Goal: Browse casually: Explore the website without a specific task or goal

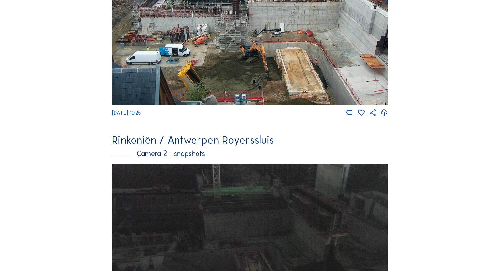
scroll to position [121, 0]
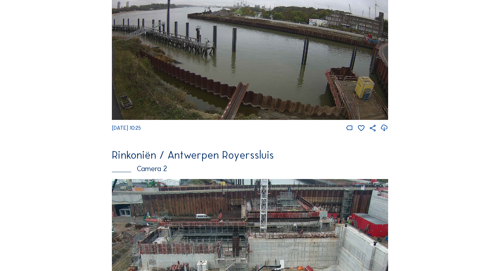
click at [269, 41] on img at bounding box center [250, 42] width 277 height 157
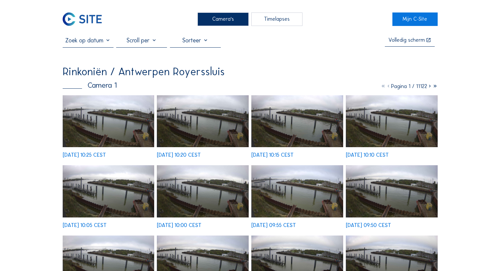
click at [109, 116] on img at bounding box center [109, 121] width 92 height 52
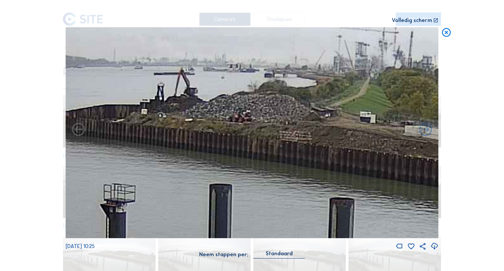
drag, startPoint x: 172, startPoint y: 95, endPoint x: 202, endPoint y: 89, distance: 30.4
click at [202, 89] on img at bounding box center [252, 132] width 373 height 211
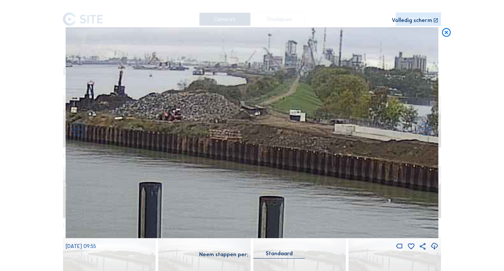
drag, startPoint x: 304, startPoint y: 116, endPoint x: 93, endPoint y: 102, distance: 211.3
click at [93, 102] on img at bounding box center [252, 132] width 373 height 211
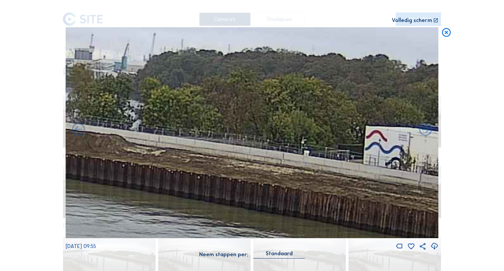
drag, startPoint x: 241, startPoint y: 126, endPoint x: 230, endPoint y: 146, distance: 22.4
click at [53, 121] on div "Scroll om door de tijd te reizen | Druk op de 'Alt'-knop + scroll om te Zoomen …" at bounding box center [252, 135] width 504 height 271
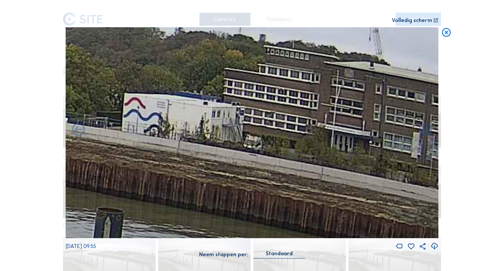
drag, startPoint x: 284, startPoint y: 153, endPoint x: 44, endPoint y: 116, distance: 242.2
click at [42, 118] on div "Scroll om door de tijd te reizen | Druk op de 'Alt'-knop + scroll om te Zoomen …" at bounding box center [252, 135] width 504 height 271
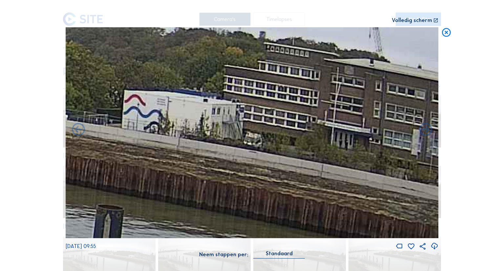
drag, startPoint x: 96, startPoint y: 122, endPoint x: 64, endPoint y: 113, distance: 33.5
click at [64, 113] on div "Scroll om door de tijd te reizen | Druk op de 'Alt'-knop + scroll om te Zoomen …" at bounding box center [252, 135] width 504 height 271
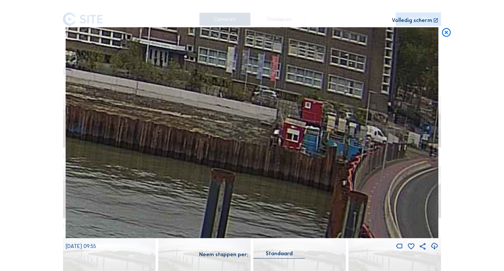
drag, startPoint x: 307, startPoint y: 166, endPoint x: 104, endPoint y: 133, distance: 206.3
click at [104, 133] on img at bounding box center [252, 132] width 373 height 211
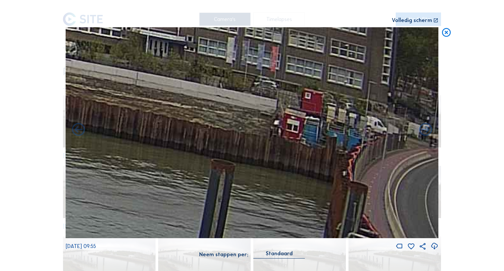
drag, startPoint x: 172, startPoint y: 148, endPoint x: 167, endPoint y: 147, distance: 5.4
click at [167, 147] on img at bounding box center [252, 132] width 373 height 211
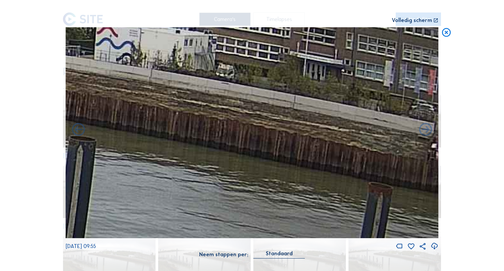
drag, startPoint x: 135, startPoint y: 121, endPoint x: 314, endPoint y: 148, distance: 180.4
click at [314, 148] on img at bounding box center [252, 132] width 373 height 211
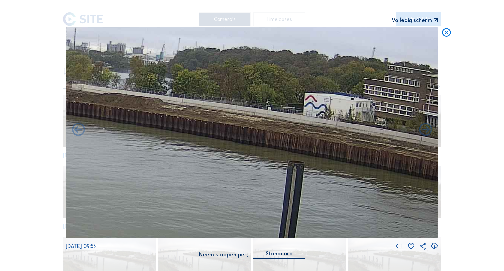
drag, startPoint x: 215, startPoint y: 134, endPoint x: 341, endPoint y: 156, distance: 127.7
click at [341, 156] on img at bounding box center [252, 132] width 373 height 211
click at [446, 36] on icon at bounding box center [446, 32] width 11 height 11
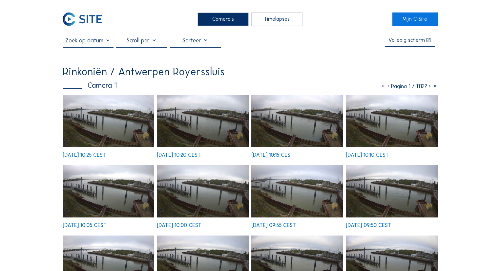
click at [219, 24] on div "Camera's" at bounding box center [223, 18] width 51 height 13
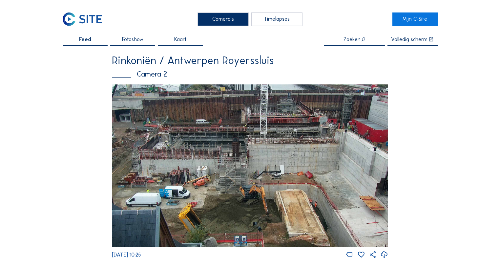
click at [227, 122] on img at bounding box center [250, 165] width 277 height 162
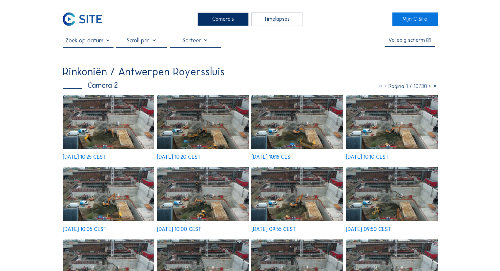
click at [127, 138] on img at bounding box center [109, 122] width 92 height 54
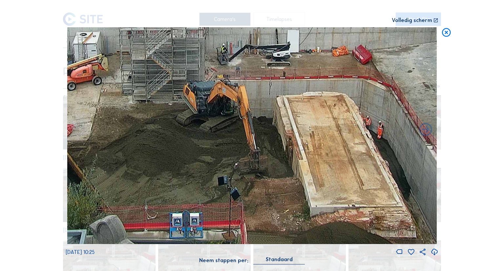
drag, startPoint x: 271, startPoint y: 168, endPoint x: 251, endPoint y: 40, distance: 130.3
click at [251, 40] on img at bounding box center [251, 135] width 369 height 217
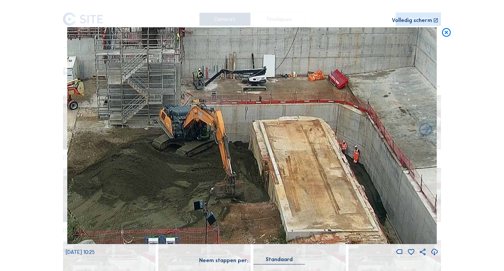
drag, startPoint x: 180, startPoint y: 133, endPoint x: 156, endPoint y: 159, distance: 35.3
click at [156, 159] on img at bounding box center [251, 135] width 369 height 217
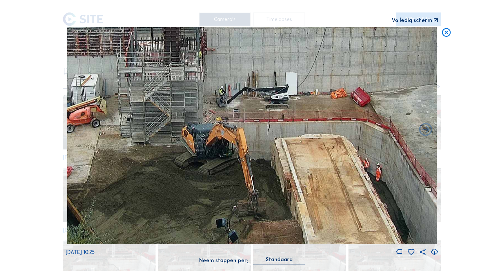
drag, startPoint x: 196, startPoint y: 123, endPoint x: 213, endPoint y: 140, distance: 23.7
click at [213, 140] on img at bounding box center [251, 135] width 369 height 217
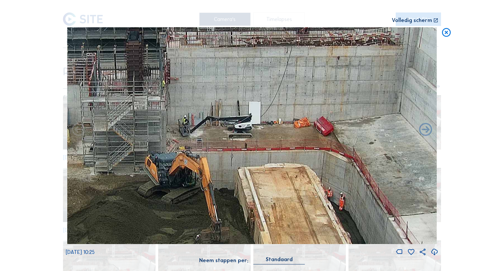
drag, startPoint x: 183, startPoint y: 140, endPoint x: 150, endPoint y: 175, distance: 48.3
click at [150, 175] on img at bounding box center [251, 135] width 369 height 217
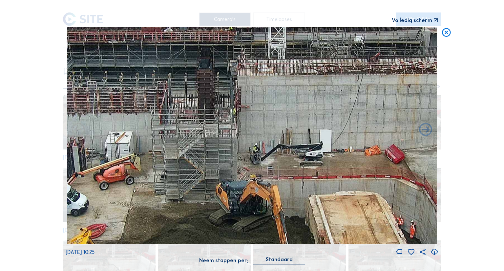
drag, startPoint x: 168, startPoint y: 147, endPoint x: 240, endPoint y: 168, distance: 74.8
click at [240, 168] on img at bounding box center [251, 135] width 369 height 217
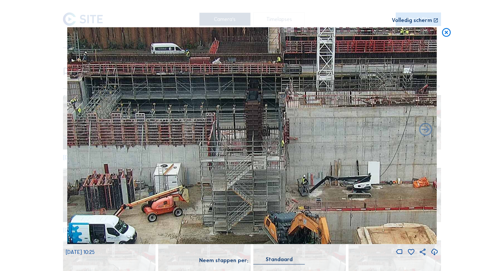
drag, startPoint x: 228, startPoint y: 123, endPoint x: 269, endPoint y: 148, distance: 47.4
click at [269, 148] on img at bounding box center [251, 135] width 369 height 217
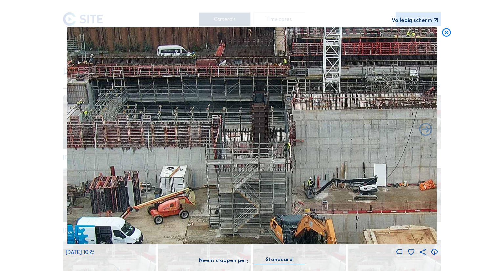
drag, startPoint x: 192, startPoint y: 140, endPoint x: 198, endPoint y: 142, distance: 6.3
click at [198, 142] on img at bounding box center [251, 135] width 369 height 217
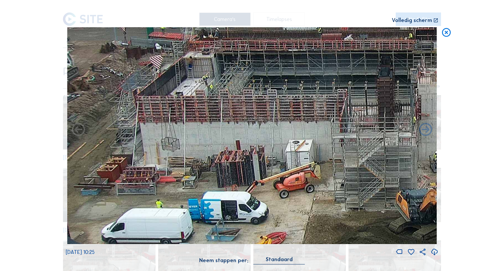
drag, startPoint x: 173, startPoint y: 145, endPoint x: 399, endPoint y: 119, distance: 227.1
click at [399, 119] on img at bounding box center [251, 135] width 369 height 217
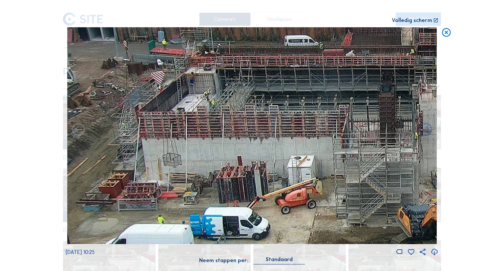
drag, startPoint x: 272, startPoint y: 123, endPoint x: 314, endPoint y: 134, distance: 43.1
click at [314, 134] on img at bounding box center [251, 135] width 369 height 217
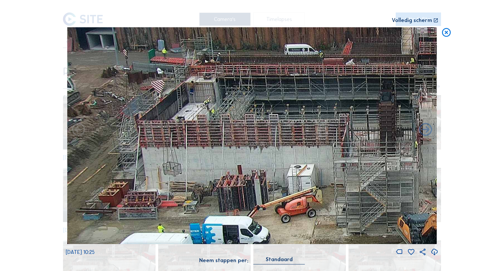
drag, startPoint x: 233, startPoint y: 121, endPoint x: 277, endPoint y: 130, distance: 45.5
click at [277, 130] on img at bounding box center [251, 135] width 369 height 217
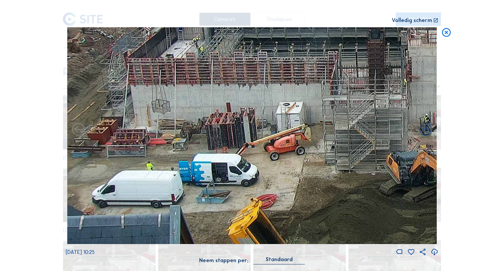
drag, startPoint x: 266, startPoint y: 119, endPoint x: 256, endPoint y: 60, distance: 59.2
click at [256, 60] on img at bounding box center [251, 135] width 369 height 217
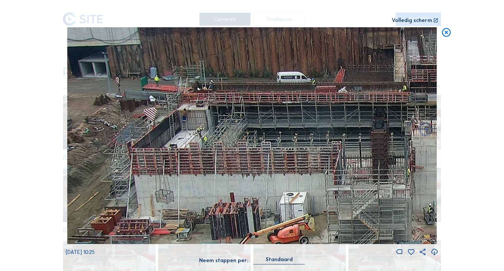
drag, startPoint x: 193, startPoint y: 114, endPoint x: 239, endPoint y: 204, distance: 101.2
click at [239, 204] on img at bounding box center [251, 135] width 369 height 217
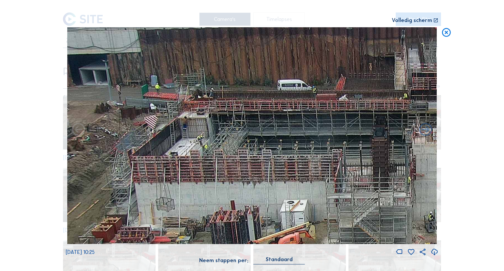
drag, startPoint x: 222, startPoint y: 146, endPoint x: 223, endPoint y: 154, distance: 7.9
click at [223, 154] on img at bounding box center [251, 135] width 369 height 217
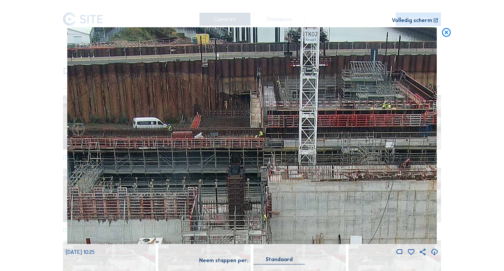
drag, startPoint x: 210, startPoint y: 137, endPoint x: 187, endPoint y: 155, distance: 29.2
click at [187, 155] on img at bounding box center [251, 135] width 369 height 217
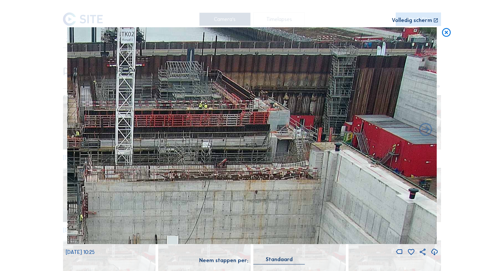
drag, startPoint x: 334, startPoint y: 121, endPoint x: 152, endPoint y: 186, distance: 192.7
click at [152, 186] on img at bounding box center [251, 135] width 369 height 217
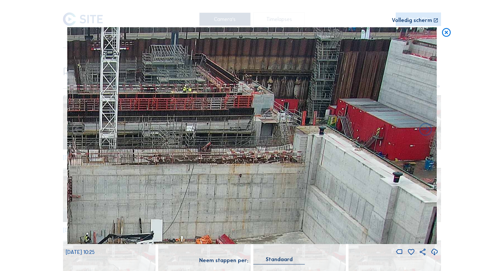
drag, startPoint x: 322, startPoint y: 186, endPoint x: 116, endPoint y: 172, distance: 206.7
click at [116, 172] on img at bounding box center [251, 135] width 369 height 217
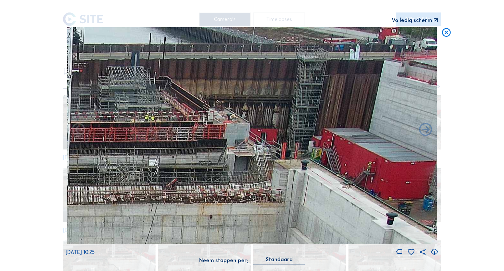
drag, startPoint x: 383, startPoint y: 117, endPoint x: 281, endPoint y: 221, distance: 145.6
click at [281, 222] on img at bounding box center [251, 135] width 369 height 217
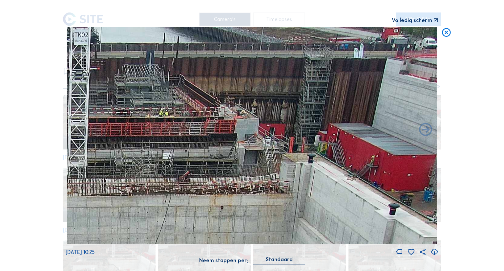
drag, startPoint x: 307, startPoint y: 153, endPoint x: 225, endPoint y: 222, distance: 107.7
click at [225, 222] on img at bounding box center [251, 135] width 369 height 217
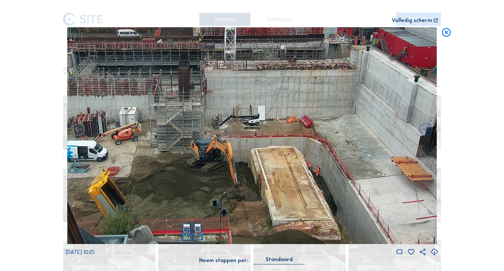
drag, startPoint x: 214, startPoint y: 205, endPoint x: 217, endPoint y: 141, distance: 64.4
click at [217, 141] on img at bounding box center [251, 135] width 369 height 217
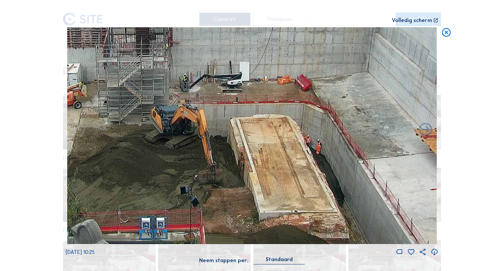
drag, startPoint x: 301, startPoint y: 193, endPoint x: 287, endPoint y: 113, distance: 81.3
click at [287, 113] on img at bounding box center [251, 135] width 369 height 217
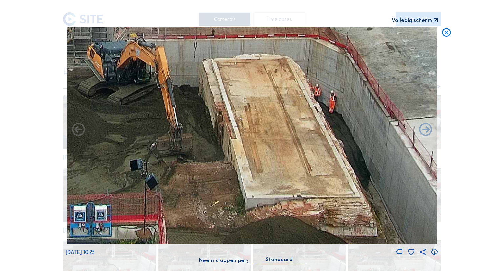
drag, startPoint x: 281, startPoint y: 175, endPoint x: 278, endPoint y: 89, distance: 86.1
click at [278, 89] on img at bounding box center [251, 135] width 369 height 217
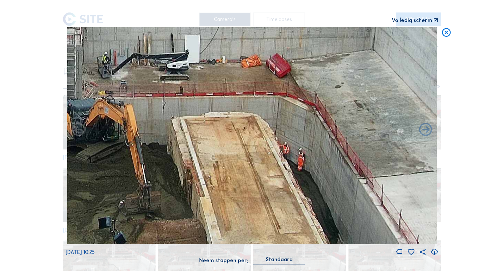
drag, startPoint x: 189, startPoint y: 186, endPoint x: 154, endPoint y: 230, distance: 56.8
click at [154, 230] on img at bounding box center [251, 135] width 369 height 217
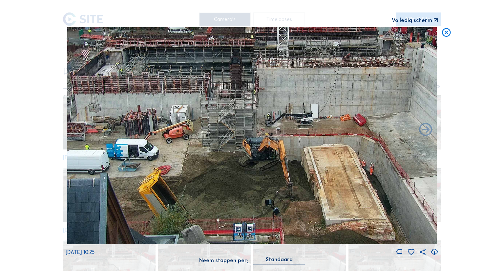
drag, startPoint x: 235, startPoint y: 165, endPoint x: 294, endPoint y: 94, distance: 92.4
click at [294, 94] on img at bounding box center [251, 135] width 369 height 217
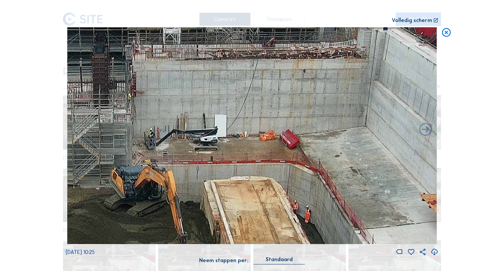
drag, startPoint x: 272, startPoint y: 144, endPoint x: 148, endPoint y: 151, distance: 124.0
click at [148, 151] on img at bounding box center [251, 135] width 369 height 217
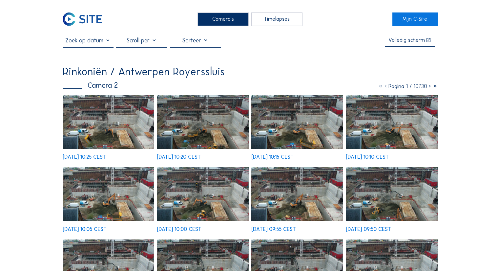
click at [234, 21] on div "Camera's" at bounding box center [223, 18] width 51 height 13
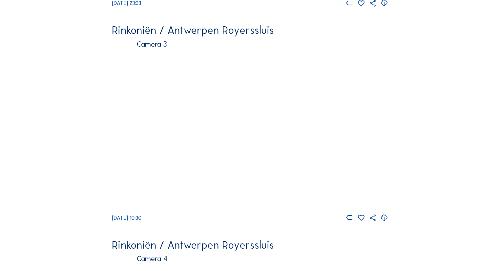
click at [242, 99] on img at bounding box center [250, 132] width 277 height 156
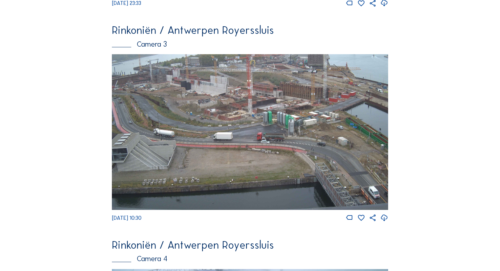
scroll to position [690, 0]
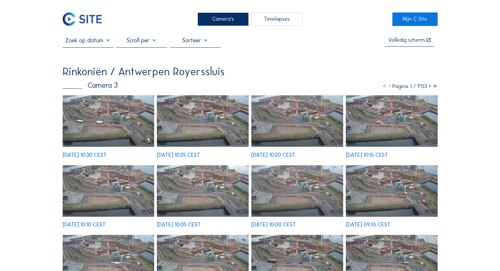
click at [119, 139] on img at bounding box center [109, 121] width 92 height 52
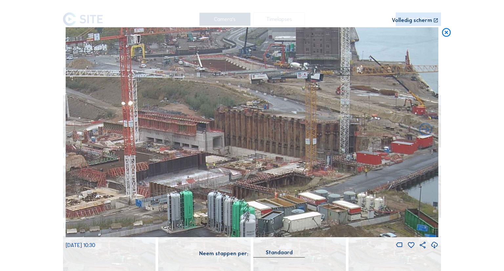
drag, startPoint x: 272, startPoint y: 68, endPoint x: 187, endPoint y: 191, distance: 150.2
click at [187, 191] on img at bounding box center [252, 132] width 373 height 210
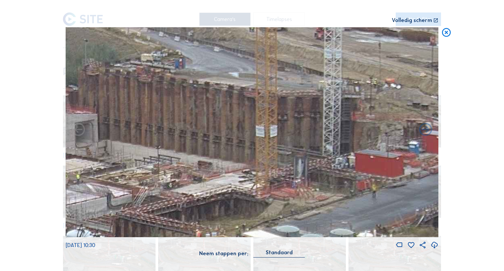
drag, startPoint x: 269, startPoint y: 79, endPoint x: 254, endPoint y: 58, distance: 26.1
click at [254, 58] on img at bounding box center [252, 132] width 373 height 210
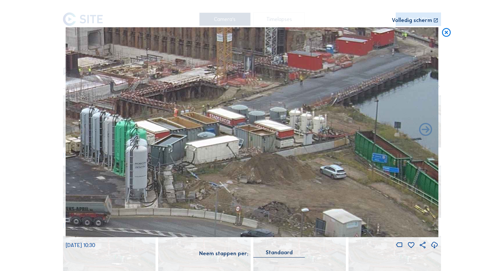
drag, startPoint x: 260, startPoint y: 169, endPoint x: 225, endPoint y: 76, distance: 99.2
click at [225, 76] on img at bounding box center [252, 132] width 373 height 210
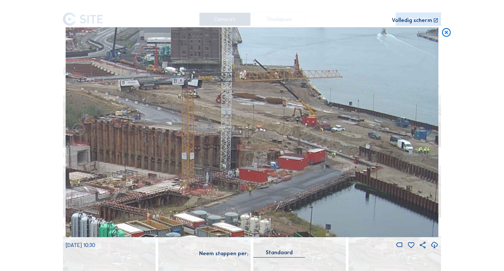
drag, startPoint x: 187, startPoint y: 227, endPoint x: 158, endPoint y: 243, distance: 32.5
click at [158, 243] on div "[DATE] 10:30" at bounding box center [252, 138] width 373 height 222
drag, startPoint x: 291, startPoint y: 103, endPoint x: 276, endPoint y: 115, distance: 19.4
click at [276, 115] on img at bounding box center [252, 132] width 373 height 210
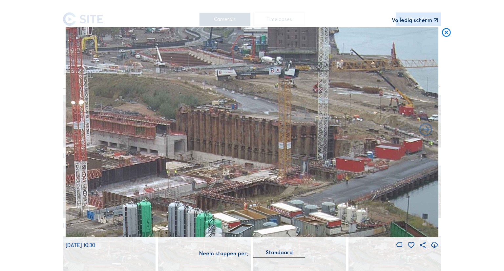
drag, startPoint x: 219, startPoint y: 129, endPoint x: 316, endPoint y: 118, distance: 97.8
click at [316, 118] on img at bounding box center [252, 132] width 373 height 210
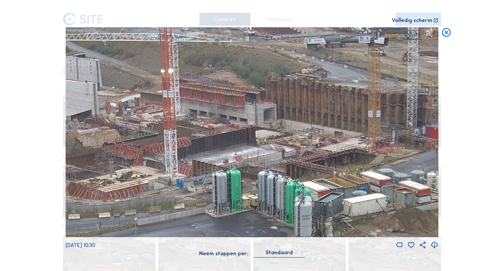
drag, startPoint x: 317, startPoint y: 110, endPoint x: 347, endPoint y: 106, distance: 29.9
click at [347, 106] on img at bounding box center [252, 132] width 373 height 210
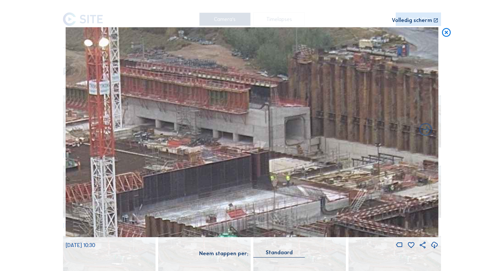
drag, startPoint x: 252, startPoint y: 101, endPoint x: 254, endPoint y: 116, distance: 14.3
click at [254, 116] on img at bounding box center [252, 132] width 373 height 210
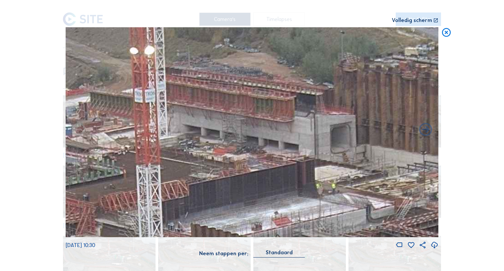
drag, startPoint x: 214, startPoint y: 114, endPoint x: 260, endPoint y: 122, distance: 46.3
click at [260, 122] on img at bounding box center [252, 132] width 373 height 210
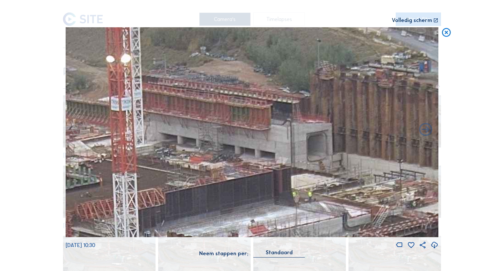
drag, startPoint x: 224, startPoint y: 135, endPoint x: 217, endPoint y: 138, distance: 7.1
click at [217, 138] on img at bounding box center [252, 132] width 373 height 210
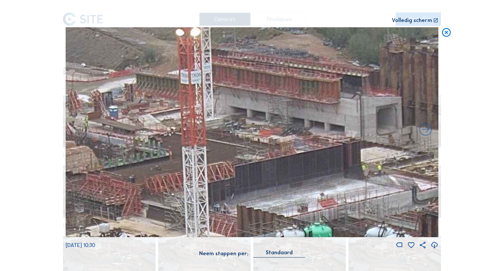
drag, startPoint x: 190, startPoint y: 126, endPoint x: 260, endPoint y: 100, distance: 74.5
click at [260, 100] on img at bounding box center [252, 132] width 373 height 210
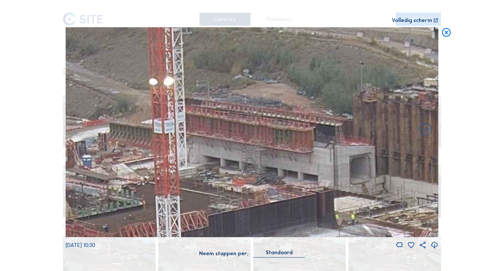
drag, startPoint x: 225, startPoint y: 128, endPoint x: 205, endPoint y: 157, distance: 35.1
click at [206, 157] on img at bounding box center [252, 132] width 373 height 210
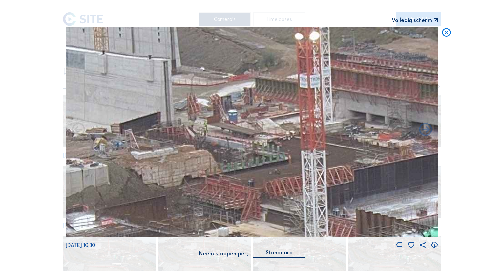
drag, startPoint x: 221, startPoint y: 150, endPoint x: 357, endPoint y: 109, distance: 142.6
click at [357, 109] on img at bounding box center [252, 132] width 373 height 210
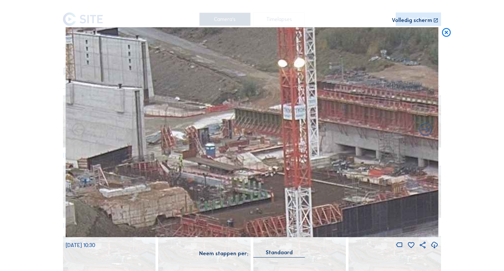
drag, startPoint x: 310, startPoint y: 118, endPoint x: 322, endPoint y: 156, distance: 39.7
click at [322, 156] on img at bounding box center [252, 132] width 373 height 210
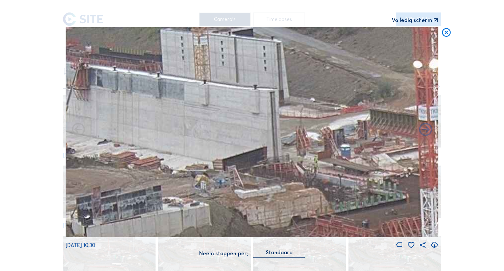
drag, startPoint x: 304, startPoint y: 122, endPoint x: 377, endPoint y: 131, distance: 73.2
click at [377, 131] on img at bounding box center [252, 132] width 373 height 210
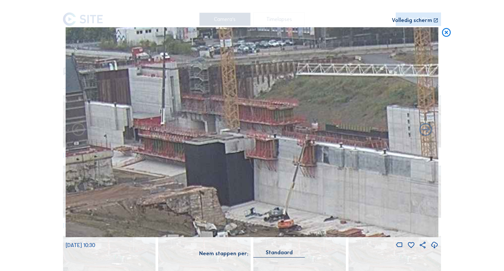
drag, startPoint x: 154, startPoint y: 113, endPoint x: 349, endPoint y: 184, distance: 207.1
click at [349, 184] on img at bounding box center [252, 132] width 373 height 210
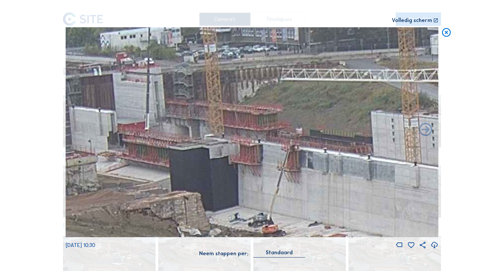
drag, startPoint x: 332, startPoint y: 165, endPoint x: 317, endPoint y: 170, distance: 16.6
click at [317, 170] on img at bounding box center [252, 132] width 373 height 210
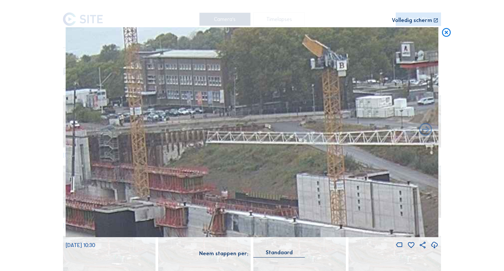
drag, startPoint x: 260, startPoint y: 118, endPoint x: 186, endPoint y: 199, distance: 110.2
click at [186, 199] on img at bounding box center [252, 132] width 373 height 210
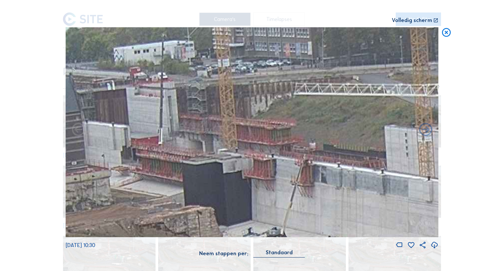
drag, startPoint x: 225, startPoint y: 153, endPoint x: 310, endPoint y: 106, distance: 97.3
click at [310, 106] on img at bounding box center [252, 132] width 373 height 210
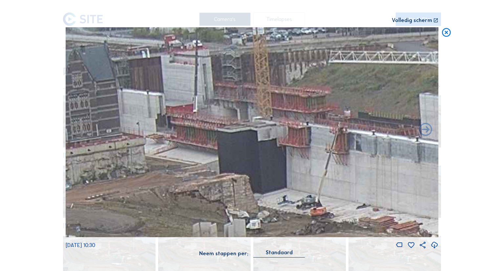
drag, startPoint x: 220, startPoint y: 156, endPoint x: 254, endPoint y: 123, distance: 47.4
click at [254, 123] on img at bounding box center [252, 132] width 373 height 210
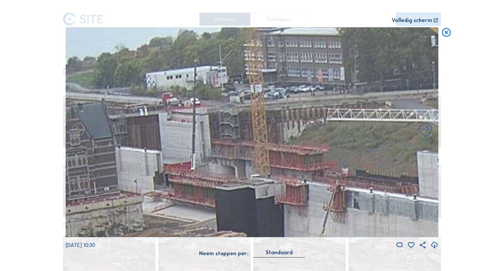
drag, startPoint x: 211, startPoint y: 107, endPoint x: 216, endPoint y: 129, distance: 22.1
click at [216, 129] on img at bounding box center [252, 132] width 373 height 210
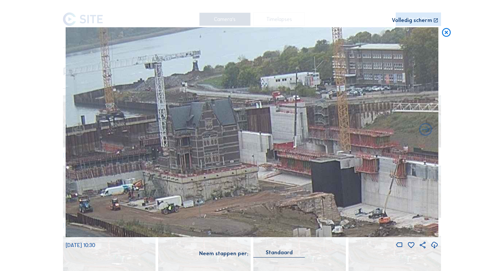
drag, startPoint x: 233, startPoint y: 150, endPoint x: 323, endPoint y: 202, distance: 104.3
click at [323, 202] on img at bounding box center [252, 132] width 373 height 210
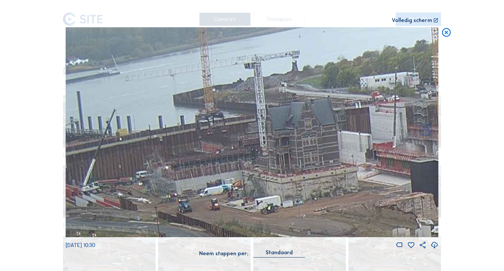
drag, startPoint x: 211, startPoint y: 133, endPoint x: 328, endPoint y: 140, distance: 117.1
click at [328, 140] on img at bounding box center [252, 132] width 373 height 210
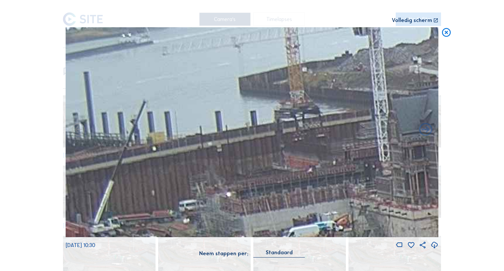
drag, startPoint x: 170, startPoint y: 111, endPoint x: 296, endPoint y: 132, distance: 127.5
click at [296, 132] on img at bounding box center [252, 132] width 373 height 210
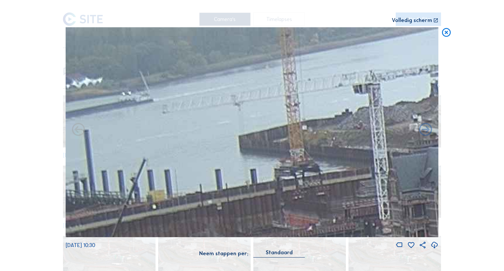
drag, startPoint x: 289, startPoint y: 166, endPoint x: 301, endPoint y: 234, distance: 69.7
click at [301, 239] on div "[DATE] 10:30" at bounding box center [252, 138] width 373 height 222
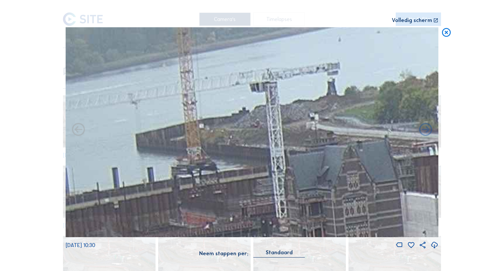
drag, startPoint x: 262, startPoint y: 182, endPoint x: 180, endPoint y: 182, distance: 82.4
click at [180, 182] on img at bounding box center [252, 132] width 373 height 210
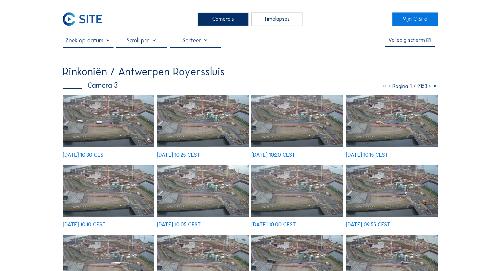
click at [224, 14] on div "Camera's" at bounding box center [223, 18] width 51 height 13
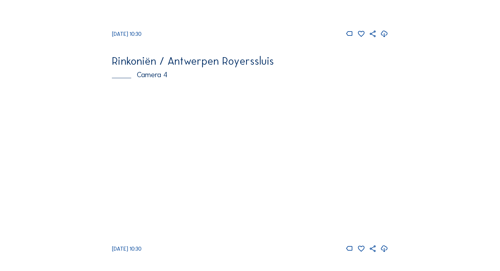
scroll to position [874, 0]
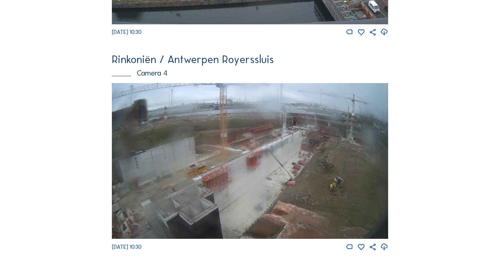
click at [250, 146] on img at bounding box center [250, 161] width 277 height 156
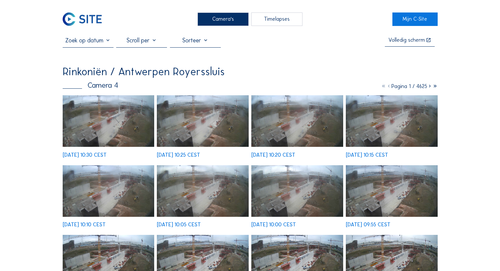
click at [84, 114] on img at bounding box center [109, 121] width 92 height 52
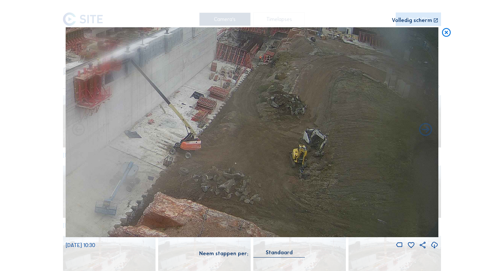
drag, startPoint x: 322, startPoint y: 166, endPoint x: 241, endPoint y: 162, distance: 81.8
click at [241, 163] on img at bounding box center [252, 132] width 373 height 210
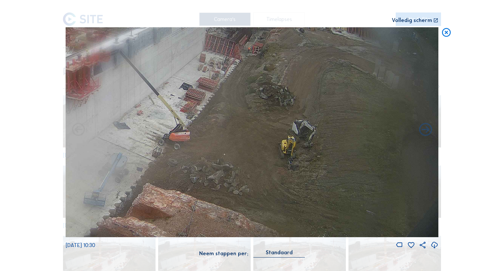
drag, startPoint x: 257, startPoint y: 151, endPoint x: 178, endPoint y: 142, distance: 79.7
click at [178, 142] on img at bounding box center [252, 132] width 373 height 210
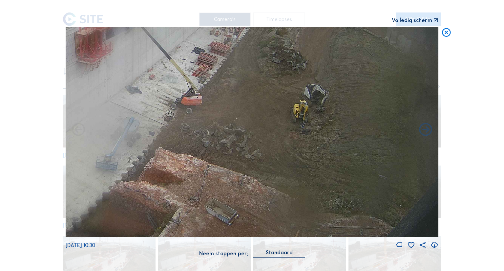
drag, startPoint x: 186, startPoint y: 130, endPoint x: 194, endPoint y: 101, distance: 30.0
click at [194, 101] on img at bounding box center [252, 132] width 373 height 210
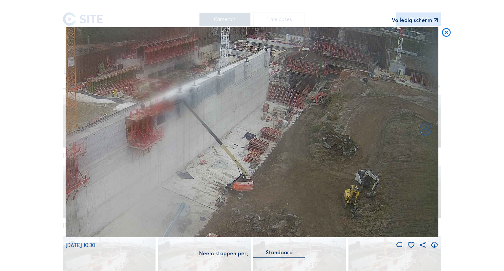
drag, startPoint x: 194, startPoint y: 99, endPoint x: 246, endPoint y: 184, distance: 99.6
click at [246, 184] on img at bounding box center [252, 132] width 373 height 210
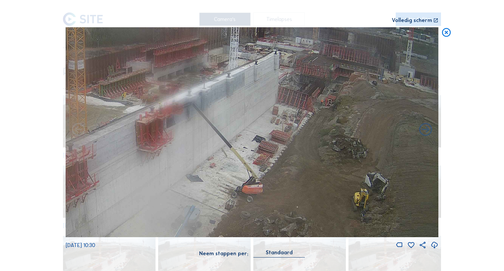
drag, startPoint x: 160, startPoint y: 176, endPoint x: 175, endPoint y: 181, distance: 15.2
click at [175, 181] on img at bounding box center [252, 132] width 373 height 210
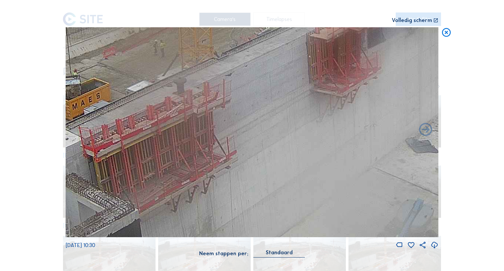
drag, startPoint x: 173, startPoint y: 161, endPoint x: 285, endPoint y: 122, distance: 118.6
click at [337, 47] on img at bounding box center [252, 132] width 373 height 210
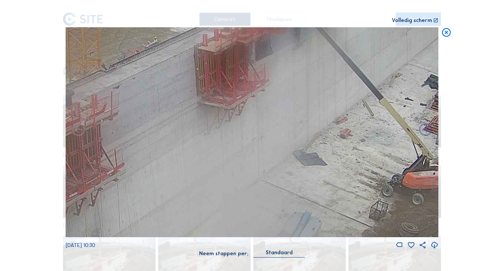
drag, startPoint x: 236, startPoint y: 156, endPoint x: 53, endPoint y: 217, distance: 193.4
click at [53, 217] on div "Scroll om door de tijd te reizen | Druk op de 'Alt'-knop + scroll om te Zoomen …" at bounding box center [252, 135] width 504 height 271
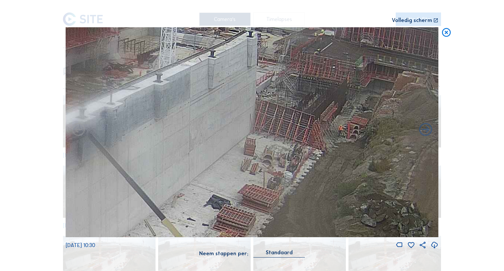
drag, startPoint x: 240, startPoint y: 157, endPoint x: 90, endPoint y: 222, distance: 163.7
click at [56, 248] on div "Scroll om door de tijd te reizen | Druk op de 'Alt'-knop + scroll om te Zoomen …" at bounding box center [252, 135] width 504 height 271
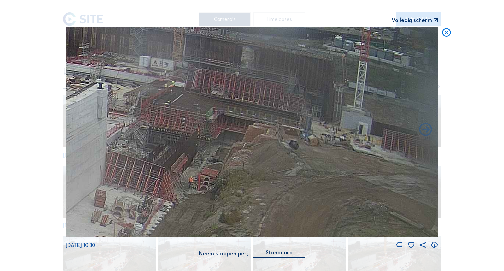
drag, startPoint x: 273, startPoint y: 137, endPoint x: 99, endPoint y: 187, distance: 181.4
click at [99, 187] on img at bounding box center [252, 132] width 373 height 210
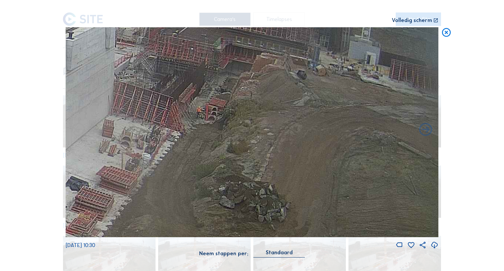
drag, startPoint x: 208, startPoint y: 161, endPoint x: 243, endPoint y: 91, distance: 78.9
click at [243, 91] on img at bounding box center [252, 132] width 373 height 210
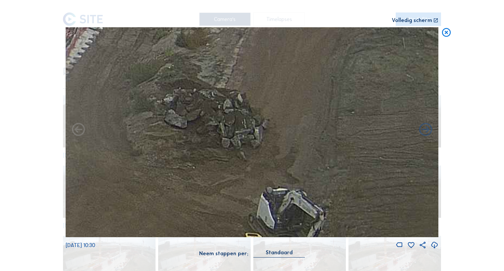
drag, startPoint x: 248, startPoint y: 167, endPoint x: 197, endPoint y: 63, distance: 115.7
click at [197, 63] on img at bounding box center [252, 132] width 373 height 210
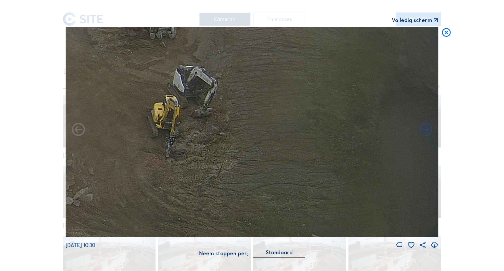
drag, startPoint x: 224, startPoint y: 146, endPoint x: 156, endPoint y: 44, distance: 122.8
click at [156, 44] on img at bounding box center [252, 132] width 373 height 210
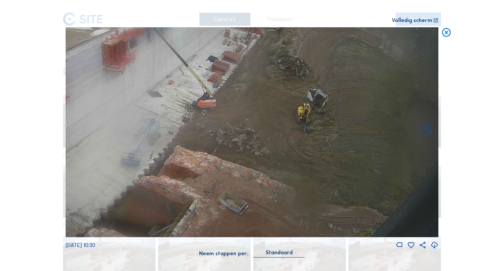
drag, startPoint x: 256, startPoint y: 146, endPoint x: 140, endPoint y: 122, distance: 118.3
click at [140, 122] on img at bounding box center [252, 132] width 373 height 210
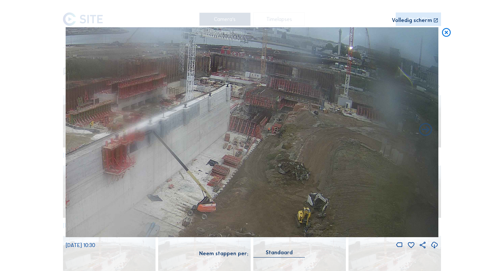
drag, startPoint x: 284, startPoint y: 98, endPoint x: 182, endPoint y: 199, distance: 143.5
click at [182, 199] on img at bounding box center [252, 132] width 373 height 210
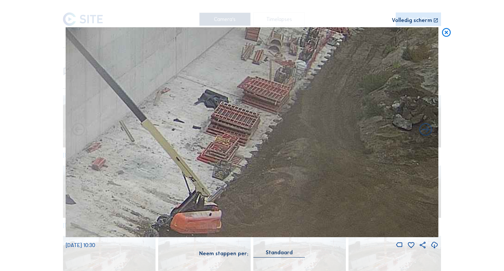
drag, startPoint x: 248, startPoint y: 154, endPoint x: 248, endPoint y: 78, distance: 76.5
click at [248, 78] on img at bounding box center [252, 132] width 373 height 210
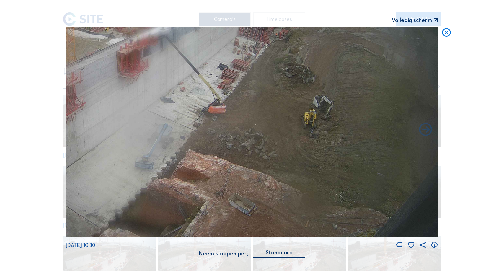
drag, startPoint x: 192, startPoint y: 154, endPoint x: 187, endPoint y: 76, distance: 78.6
click at [187, 76] on img at bounding box center [252, 132] width 373 height 210
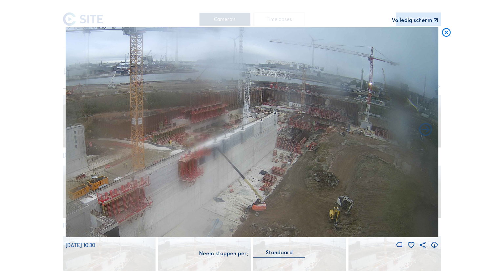
drag, startPoint x: 221, startPoint y: 131, endPoint x: 45, endPoint y: 246, distance: 210.3
click at [45, 247] on div "Scroll om door de tijd te reizen | Druk op de 'Alt'-knop + scroll om te Zoomen …" at bounding box center [252, 135] width 504 height 271
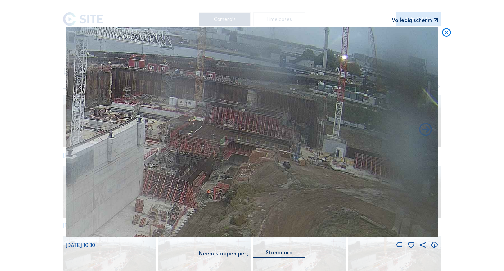
drag, startPoint x: 349, startPoint y: 116, endPoint x: 186, endPoint y: 133, distance: 164.1
click at [186, 133] on img at bounding box center [252, 132] width 373 height 210
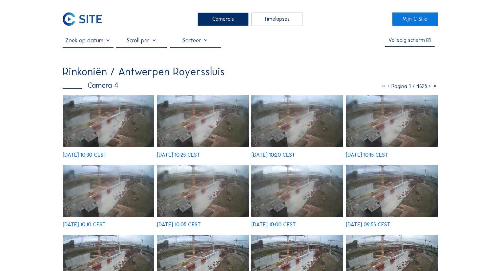
click at [218, 21] on div "Camera's" at bounding box center [223, 18] width 51 height 13
